Goal: Transaction & Acquisition: Purchase product/service

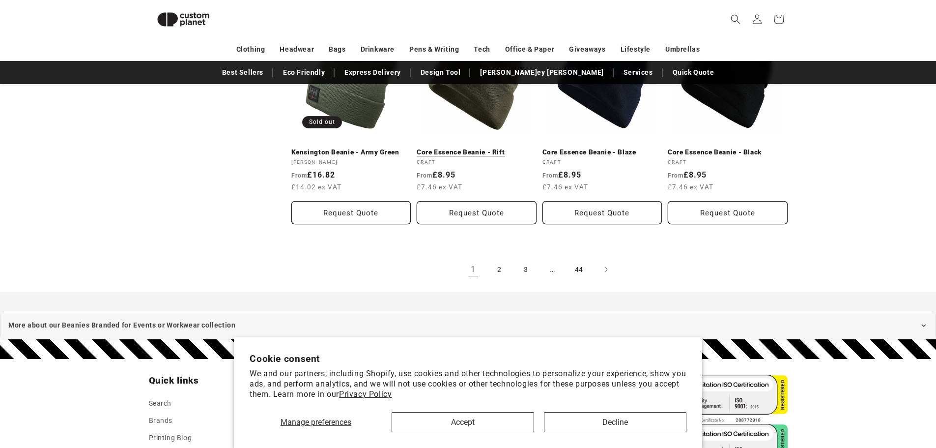
scroll to position [1068, 0]
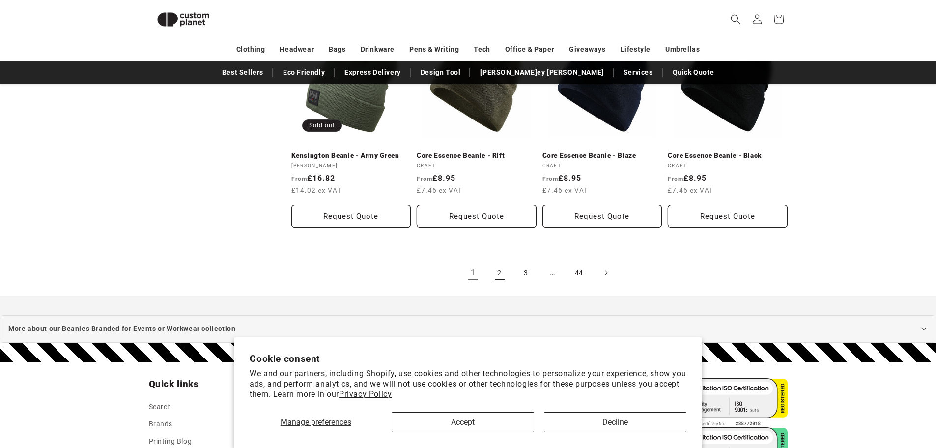
click at [499, 262] on link "2" at bounding box center [500, 273] width 22 height 22
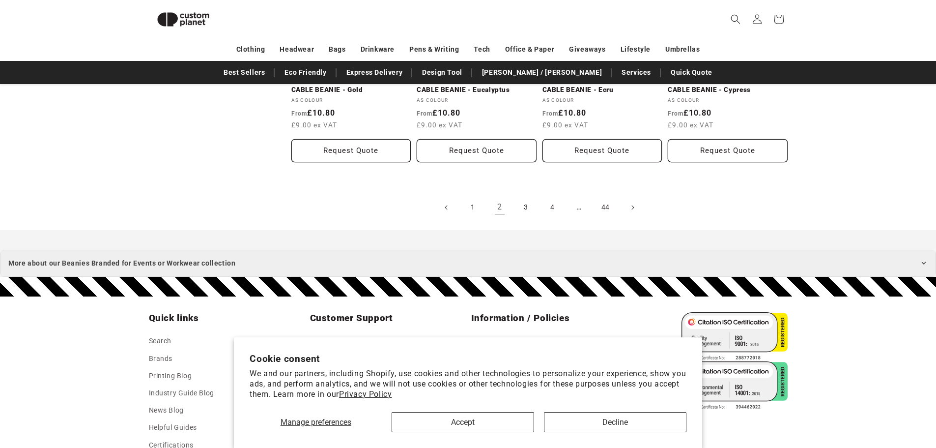
scroll to position [1166, 0]
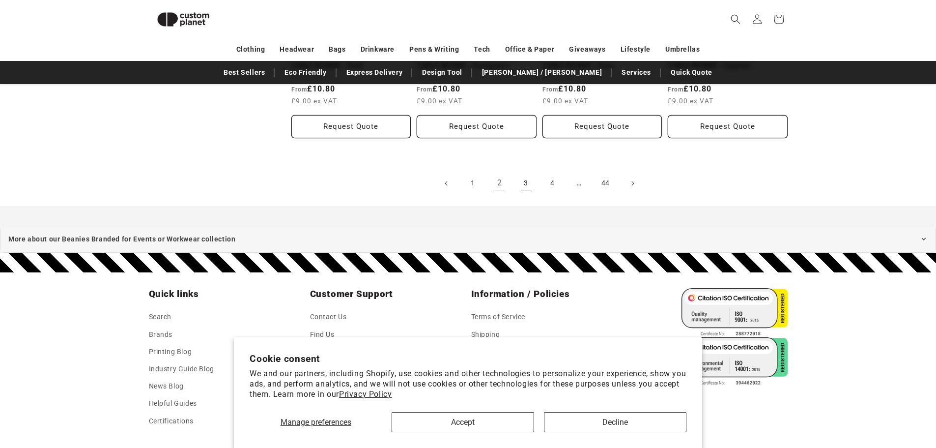
click at [523, 183] on link "3" at bounding box center [526, 183] width 22 height 22
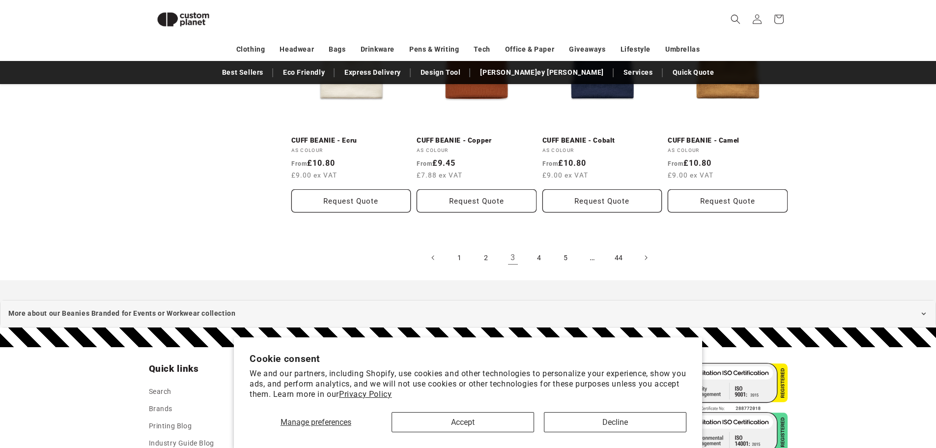
scroll to position [1117, 0]
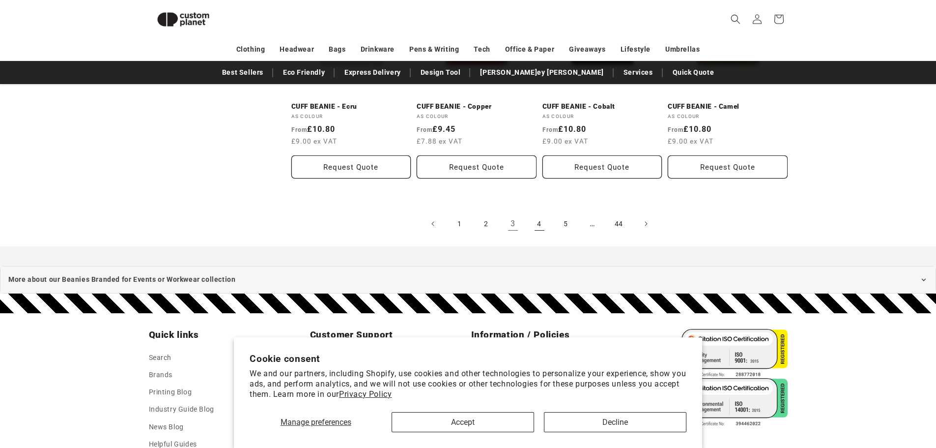
click at [539, 220] on link "4" at bounding box center [540, 224] width 22 height 22
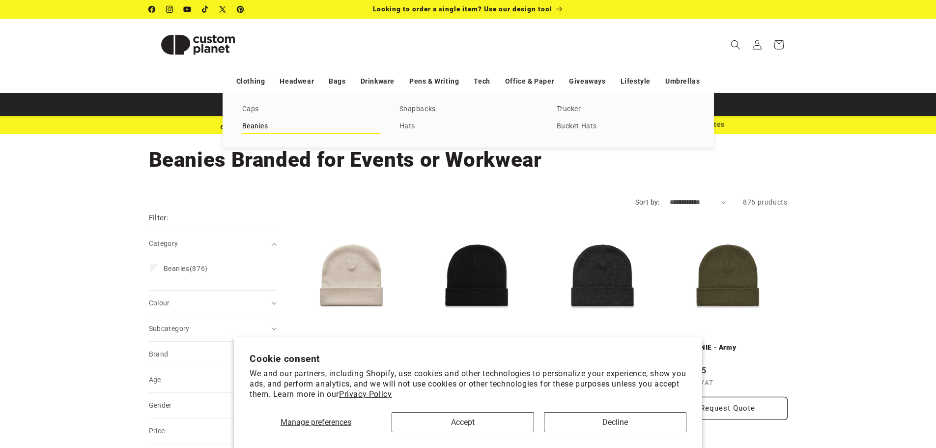
click at [261, 124] on link "Beanies" at bounding box center [311, 126] width 138 height 13
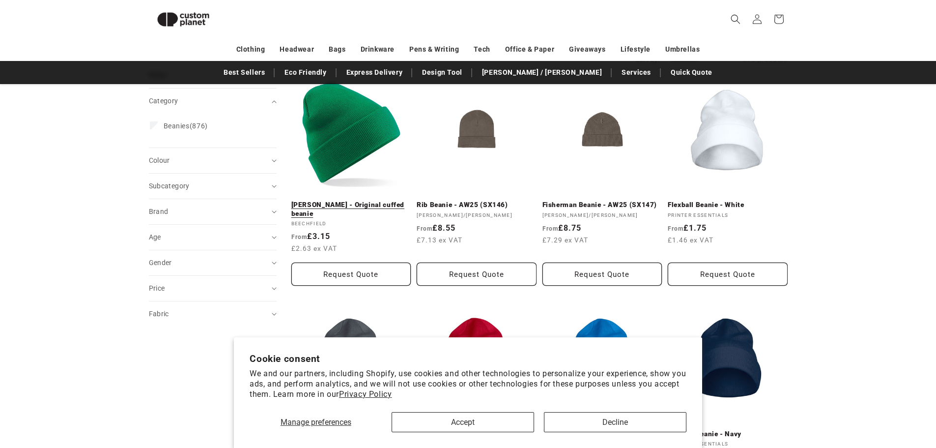
scroll to position [135, 0]
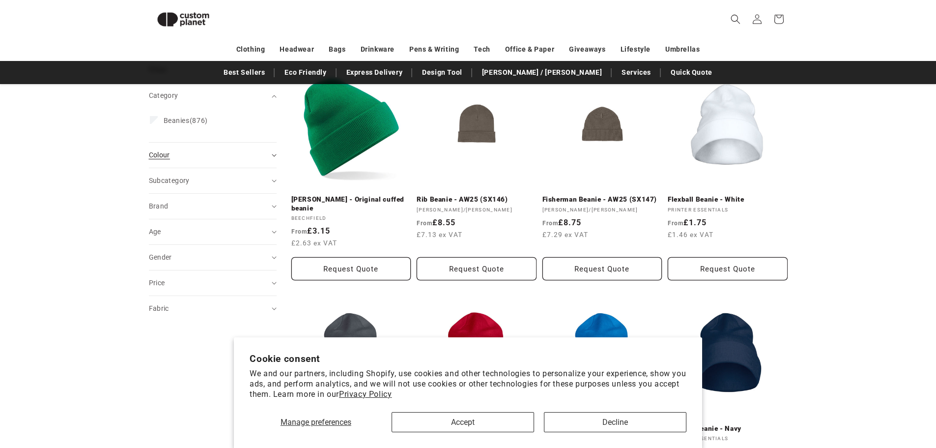
click at [207, 159] on div "Colour (0)" at bounding box center [208, 155] width 119 height 10
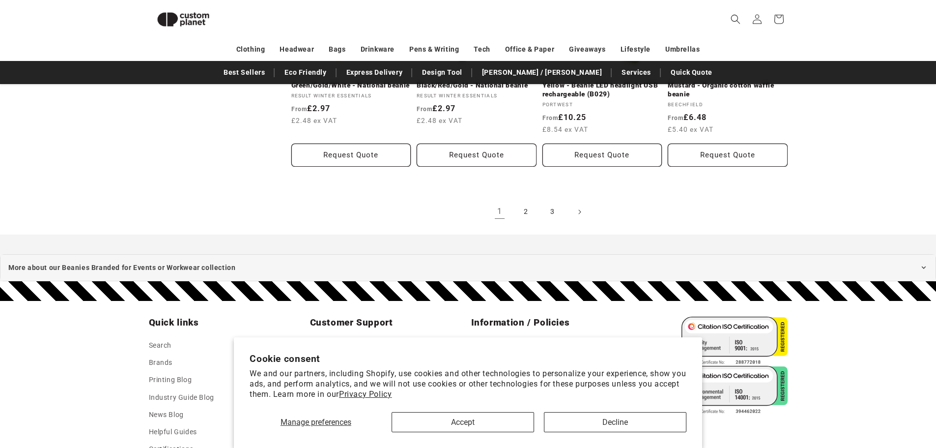
scroll to position [1166, 0]
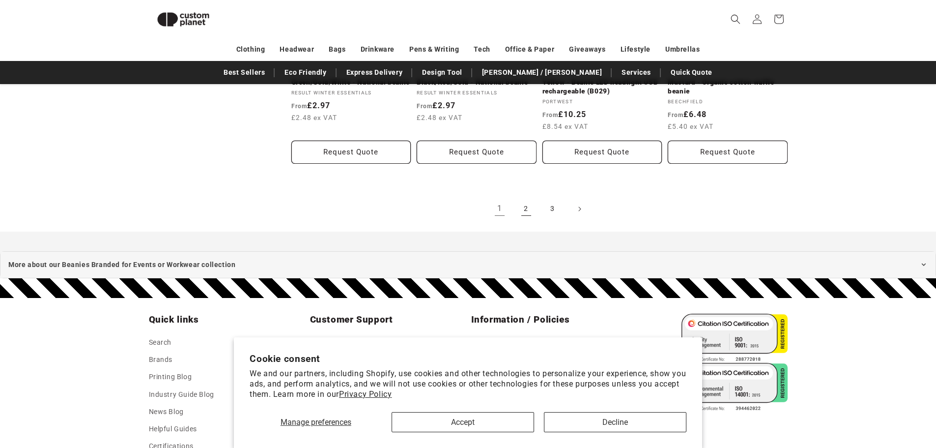
click at [521, 208] on link "2" at bounding box center [526, 209] width 22 height 22
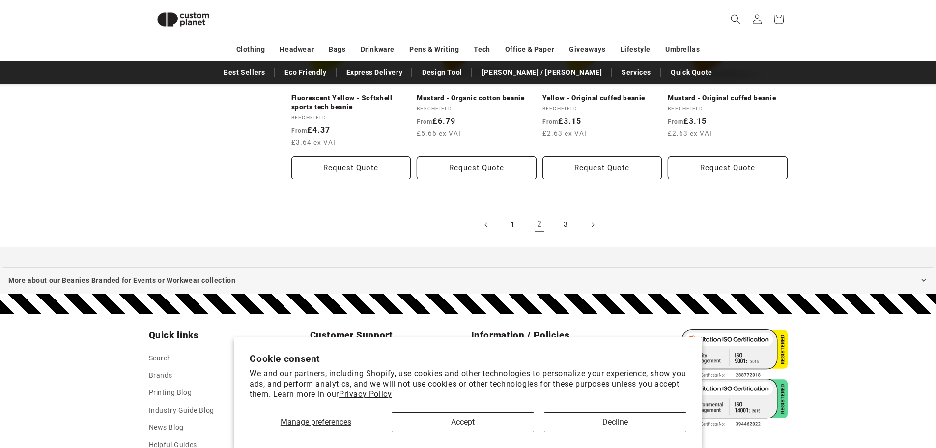
scroll to position [1166, 0]
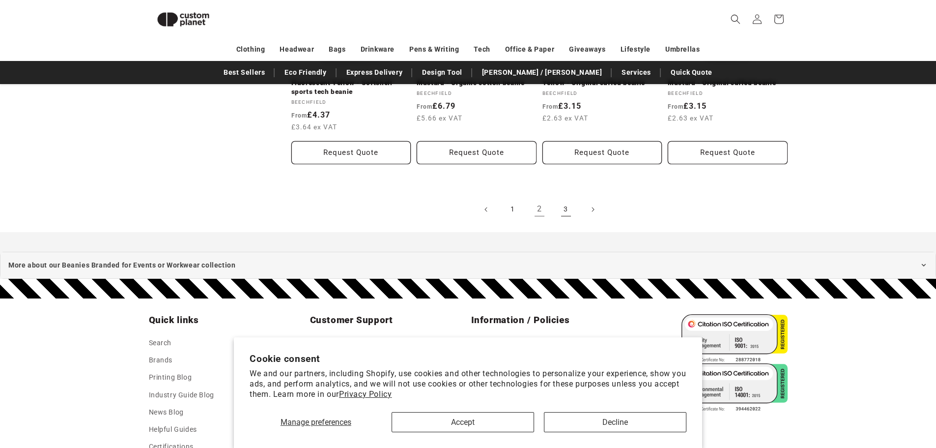
click at [568, 213] on link "3" at bounding box center [566, 209] width 22 height 22
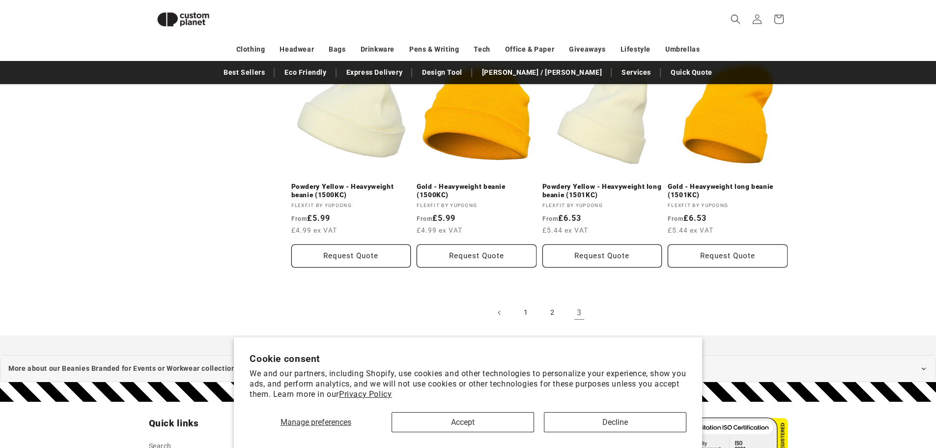
scroll to position [588, 0]
